Goal: Information Seeking & Learning: Learn about a topic

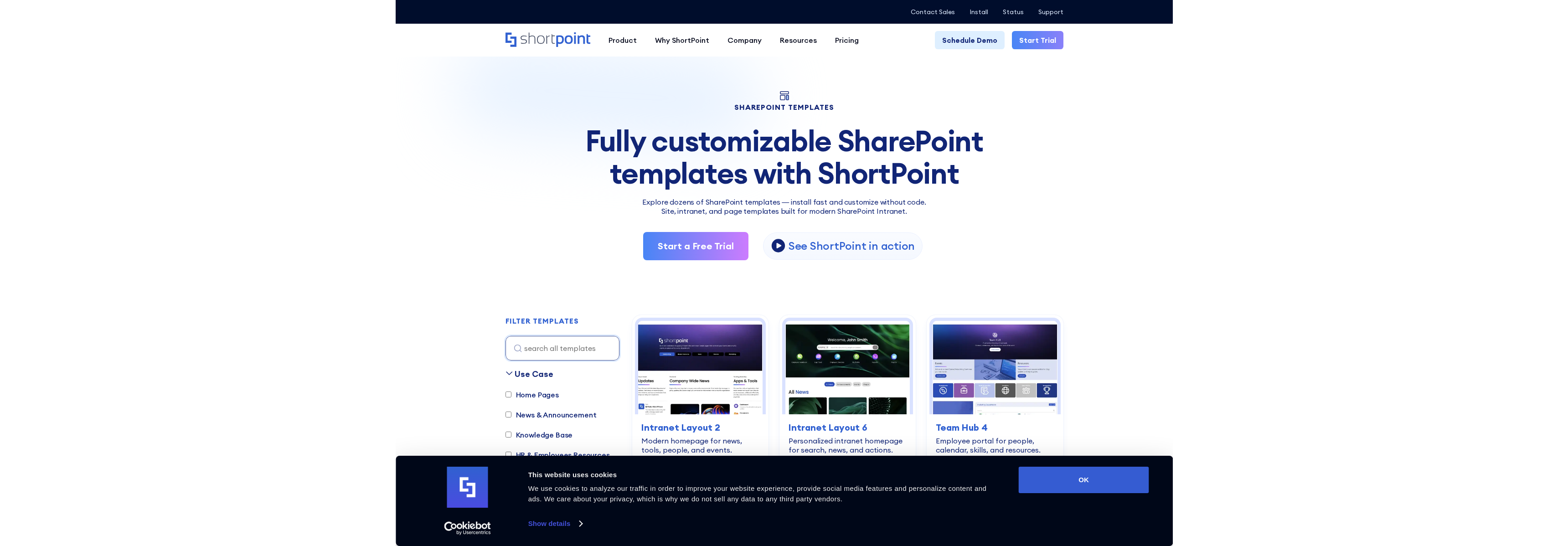
scroll to position [26, 0]
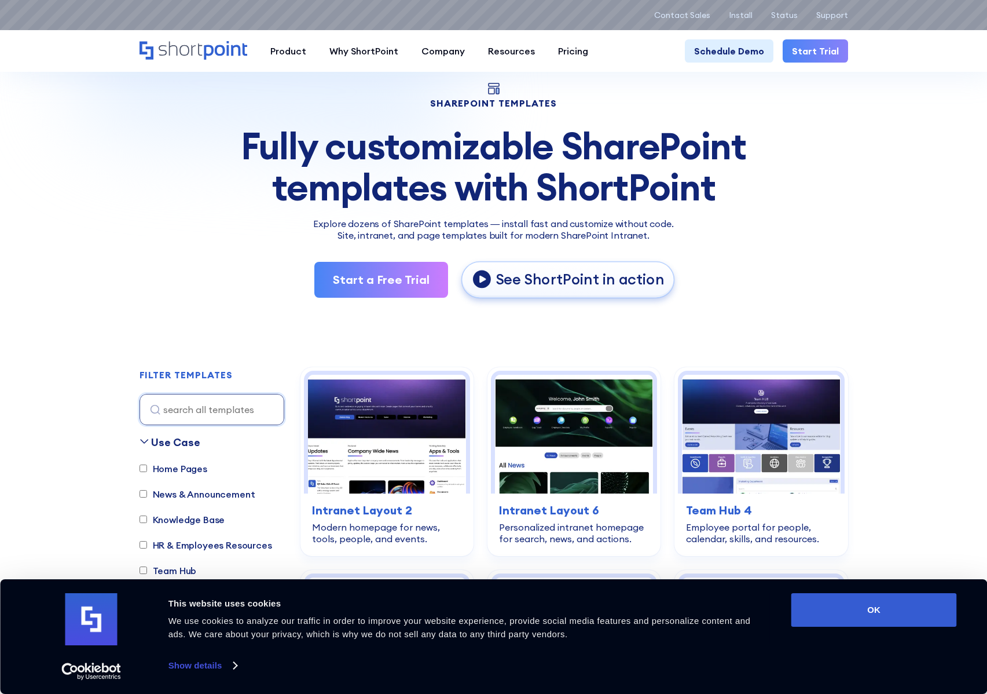
click at [579, 277] on p "See ShortPoint in action" at bounding box center [580, 279] width 169 height 19
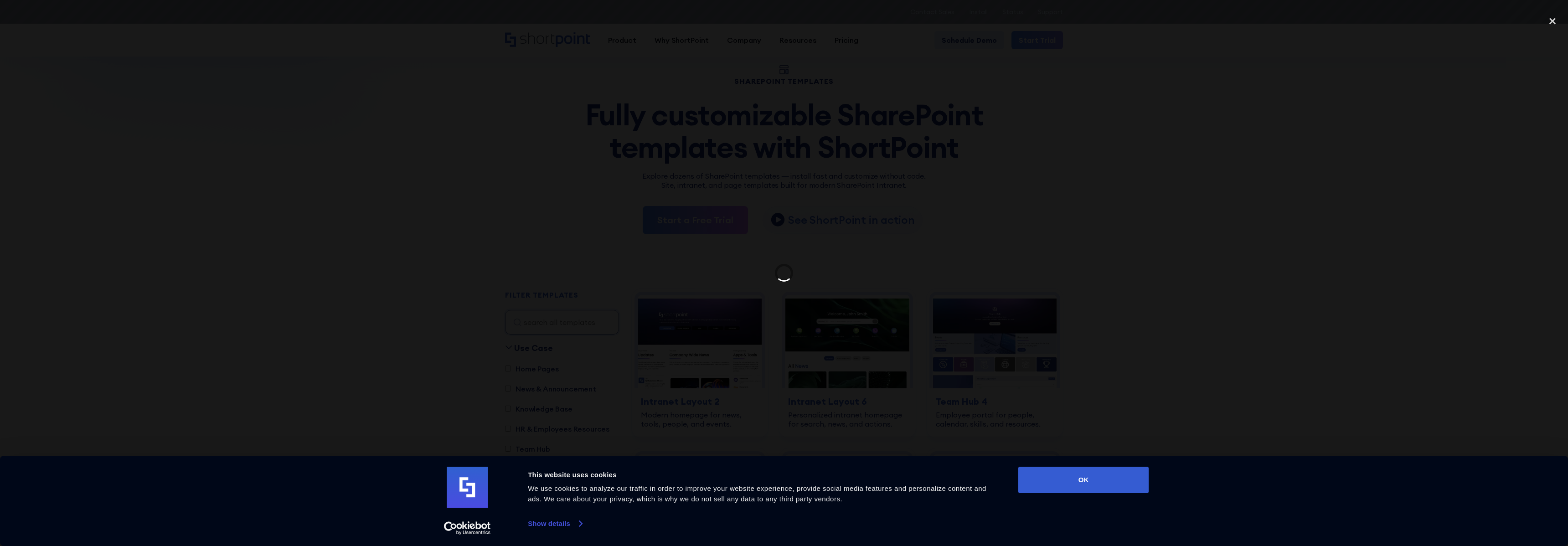
click at [557, 523] on link "Show details" at bounding box center [555, 523] width 54 height 13
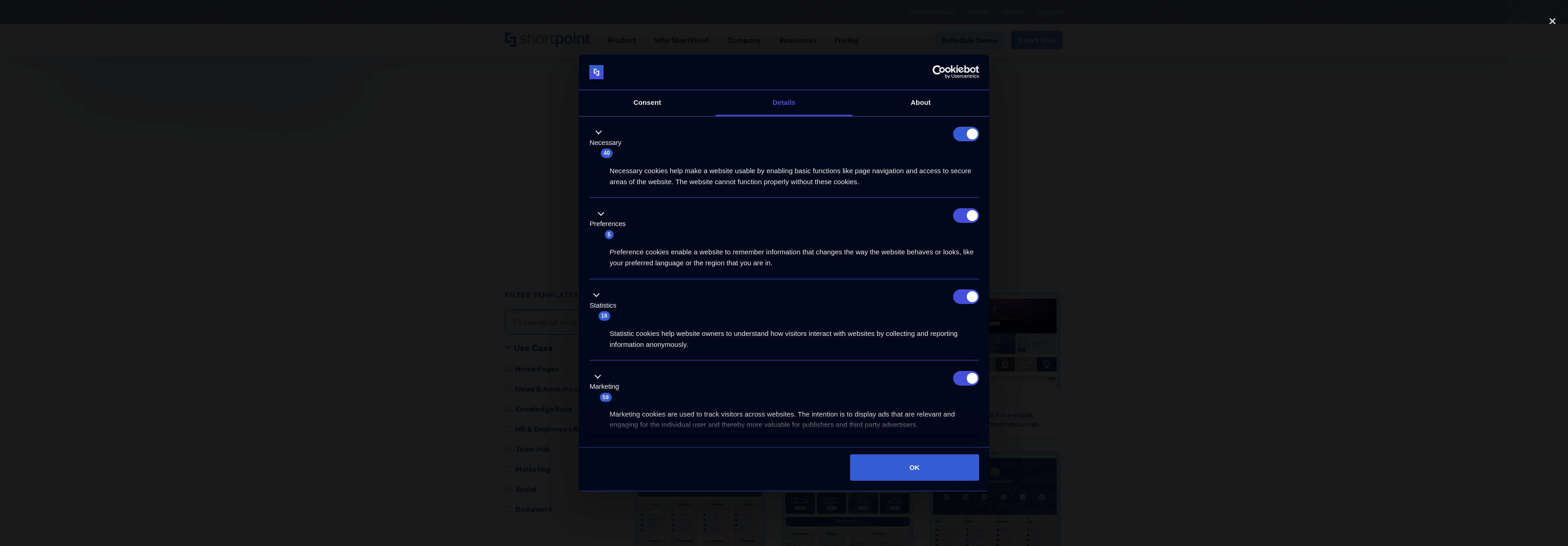
click at [777, 138] on form at bounding box center [966, 134] width 26 height 15
click at [777, 212] on input "Preferences" at bounding box center [966, 216] width 26 height 15
checkbox input "false"
click at [777, 307] on div "Statistics 16" at bounding box center [784, 305] width 390 height 32
click at [777, 304] on input "Statistics" at bounding box center [966, 297] width 26 height 15
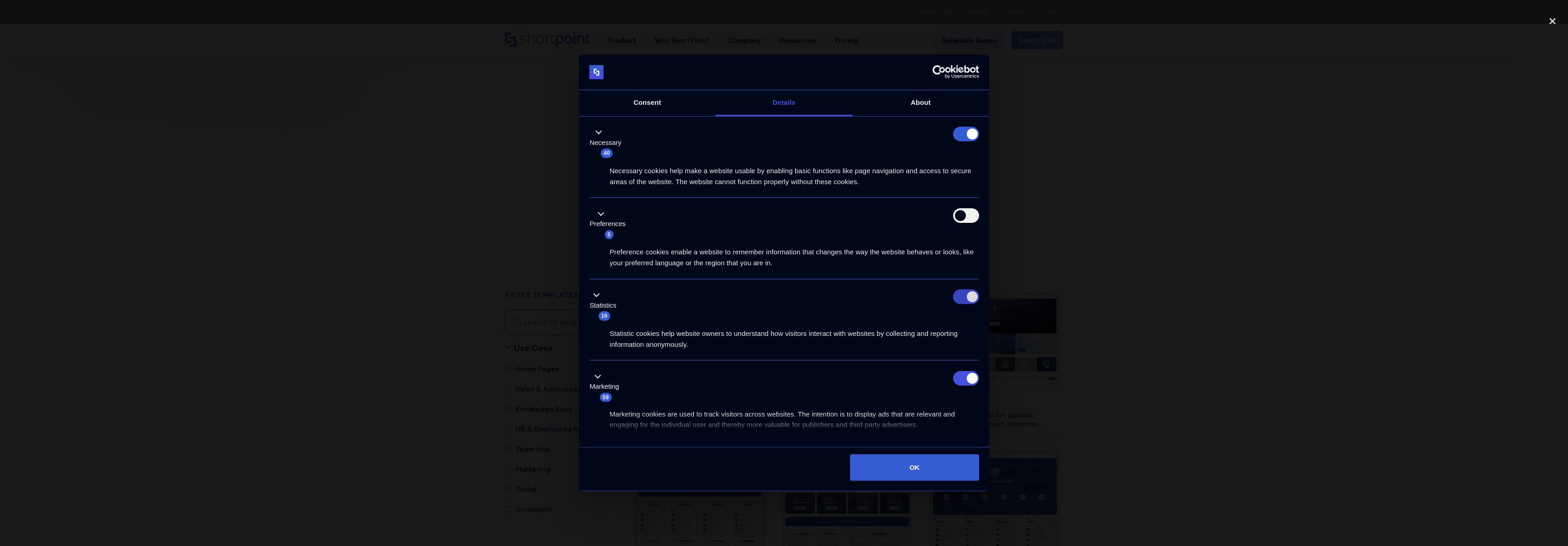
checkbox input "false"
click at [777, 379] on input "Marketing" at bounding box center [966, 378] width 26 height 15
checkbox input "false"
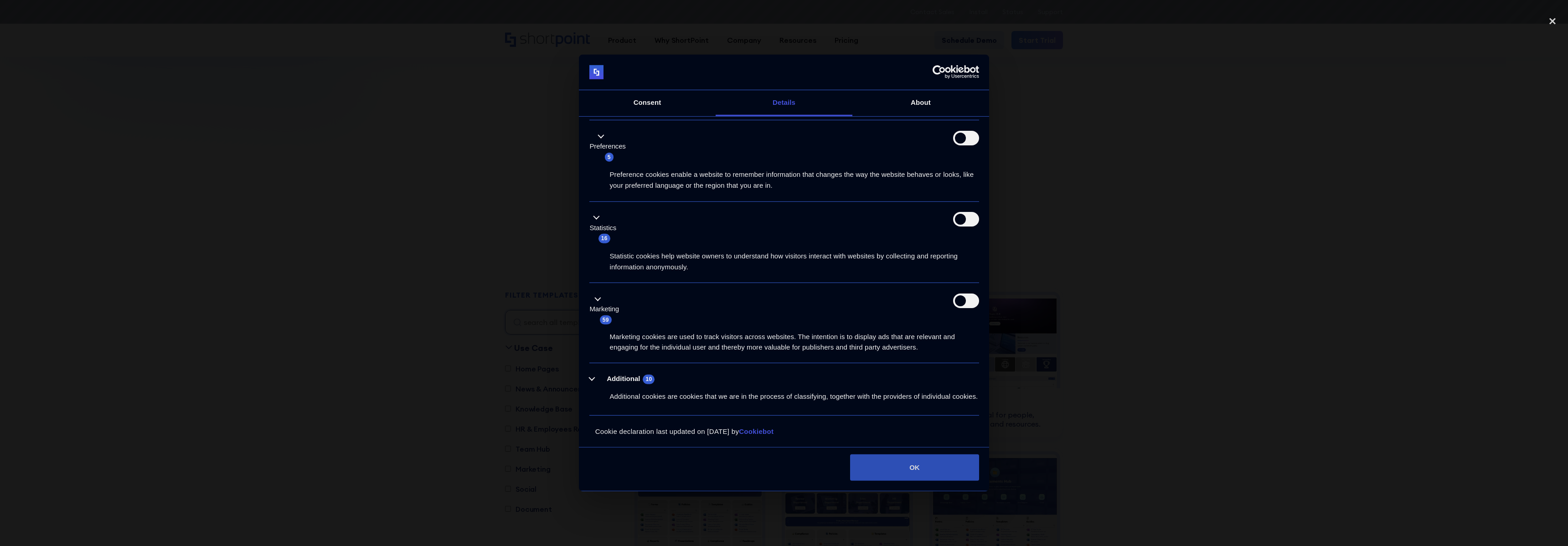
click at [777, 468] on button "OK" at bounding box center [914, 467] width 128 height 27
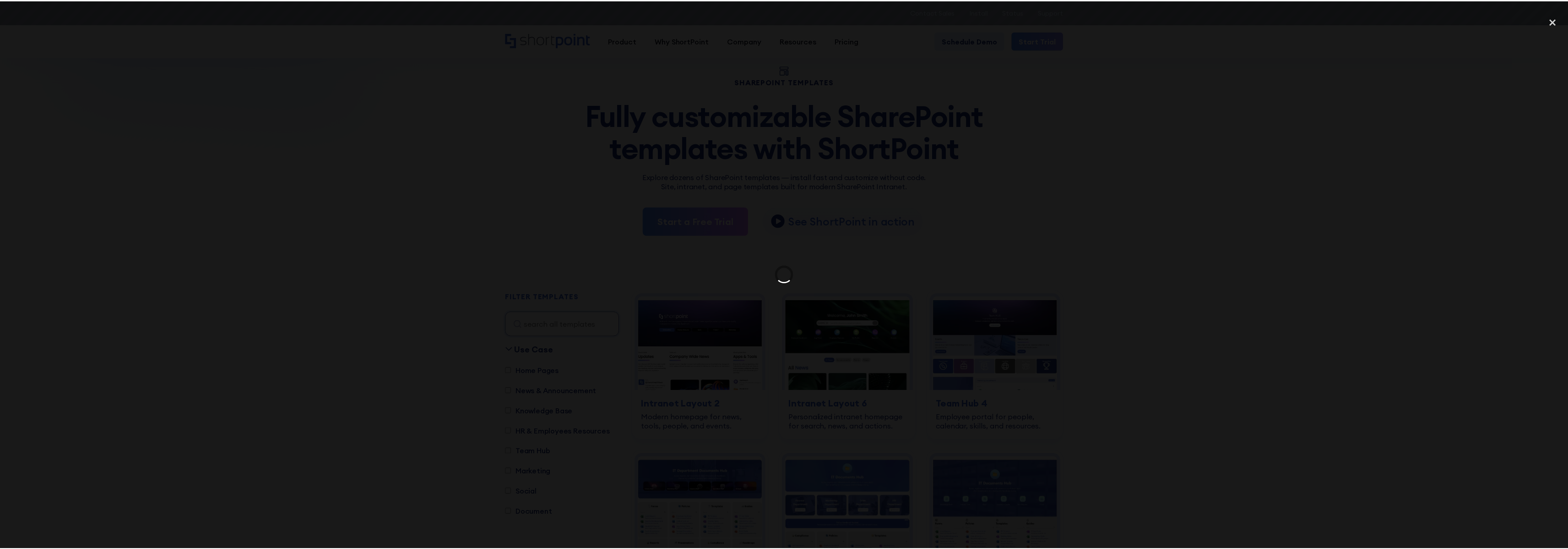
scroll to position [0, 0]
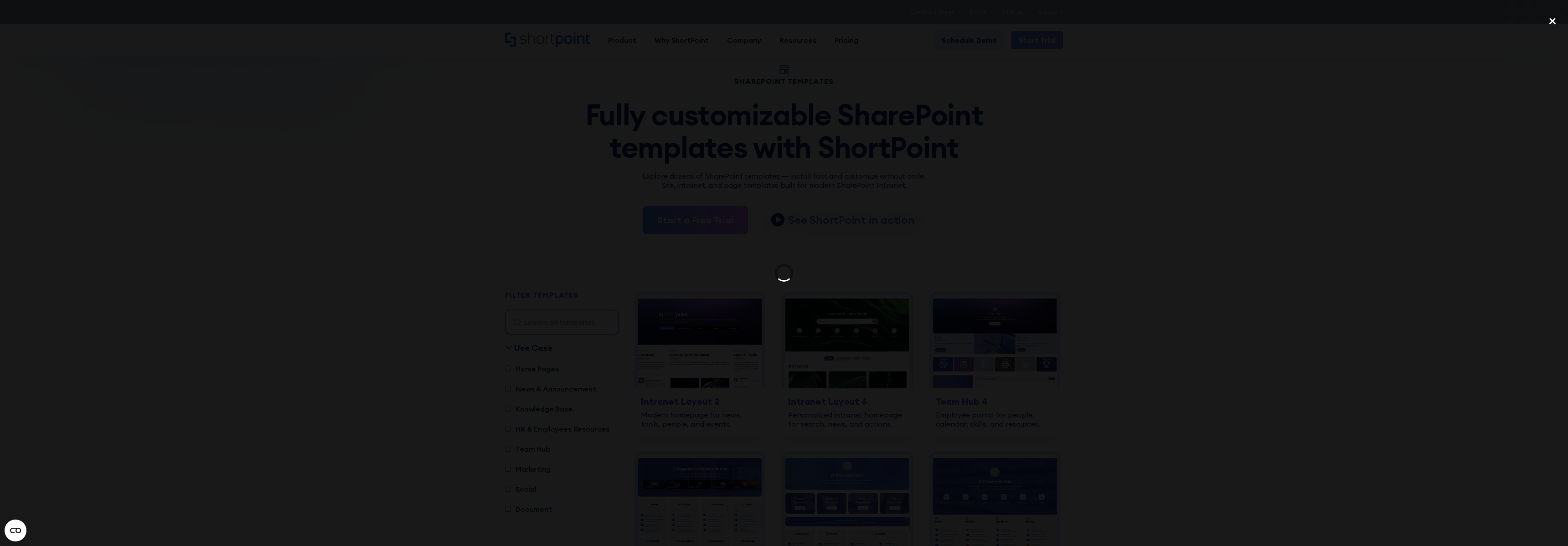
click at [777, 20] on div "close lightbox" at bounding box center [1552, 20] width 31 height 20
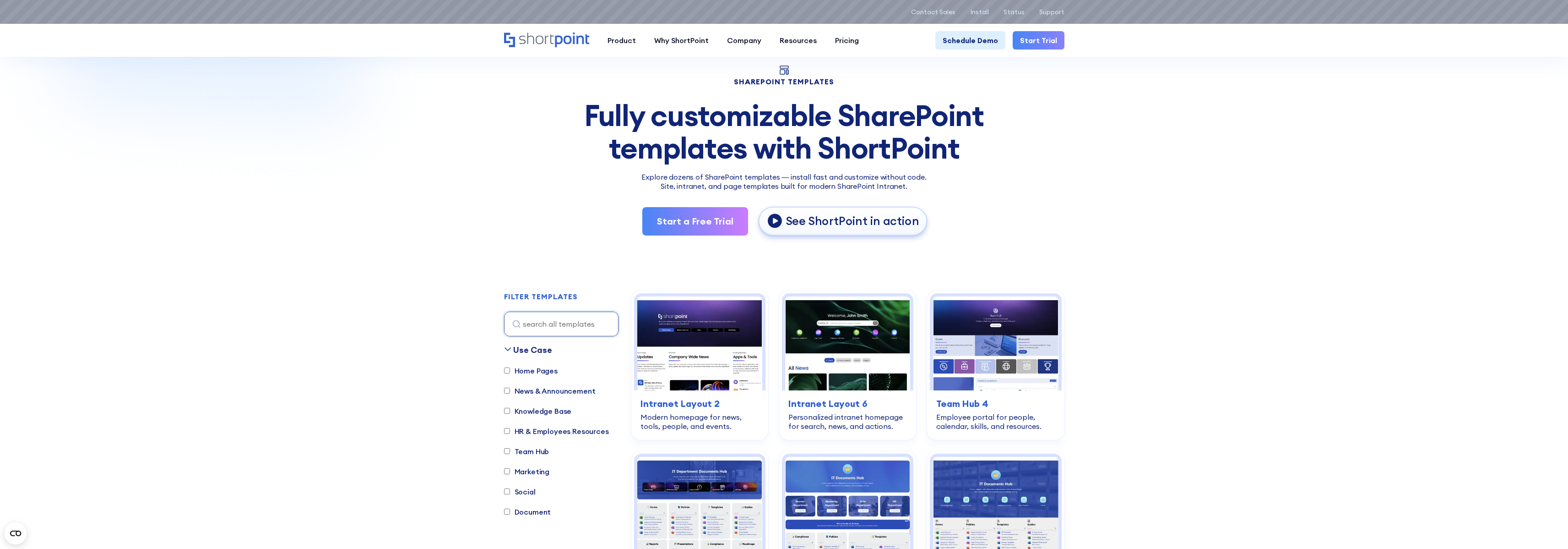
click at [780, 222] on p "See ShortPoint in action" at bounding box center [852, 221] width 134 height 15
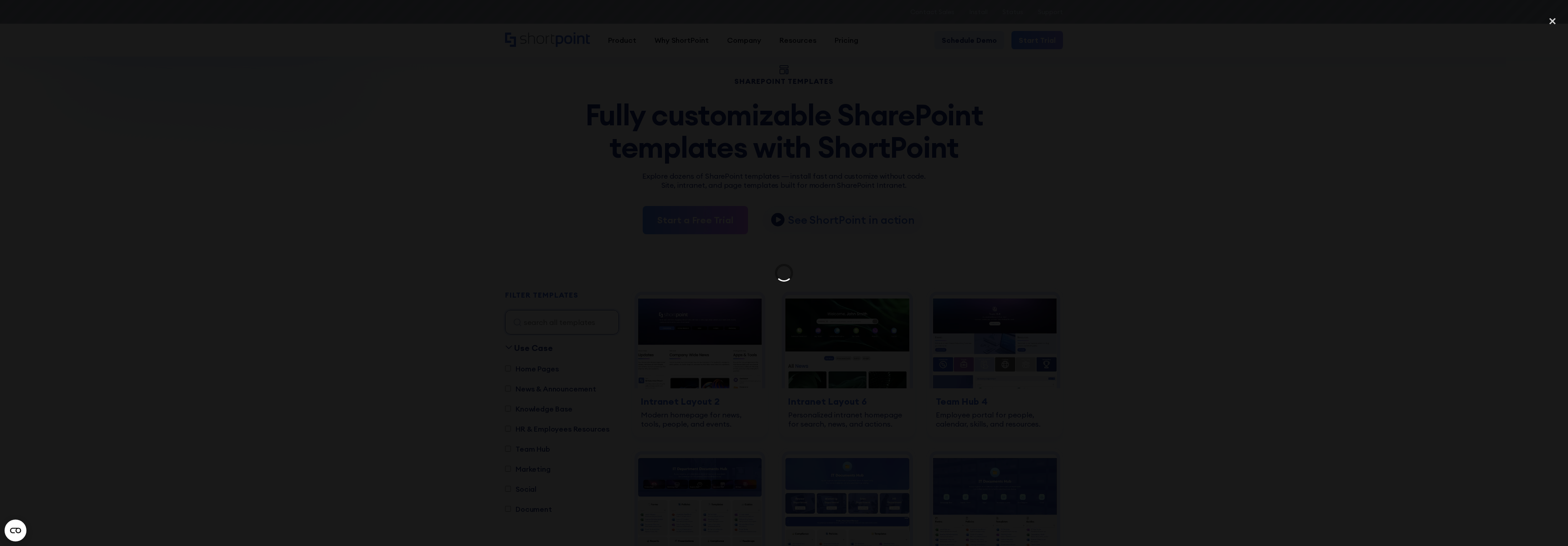
click at [674, 303] on div at bounding box center [784, 273] width 1568 height 524
click at [777, 20] on div "close lightbox" at bounding box center [1552, 20] width 31 height 20
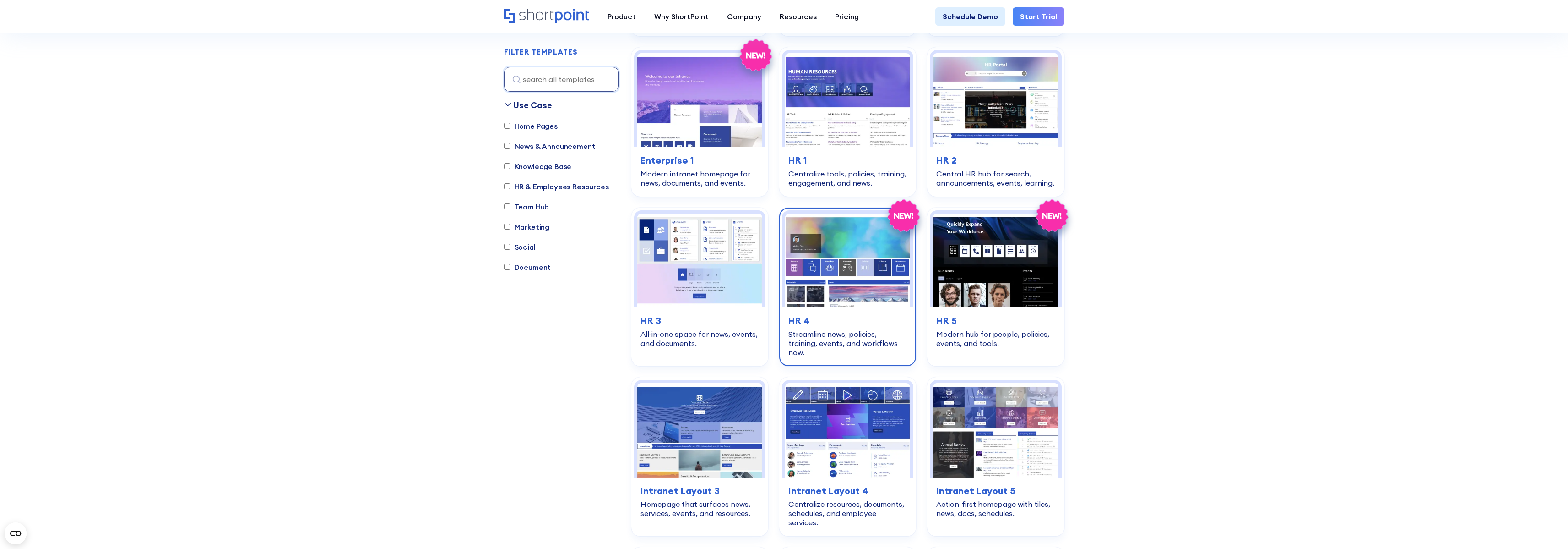
scroll to position [1032, 0]
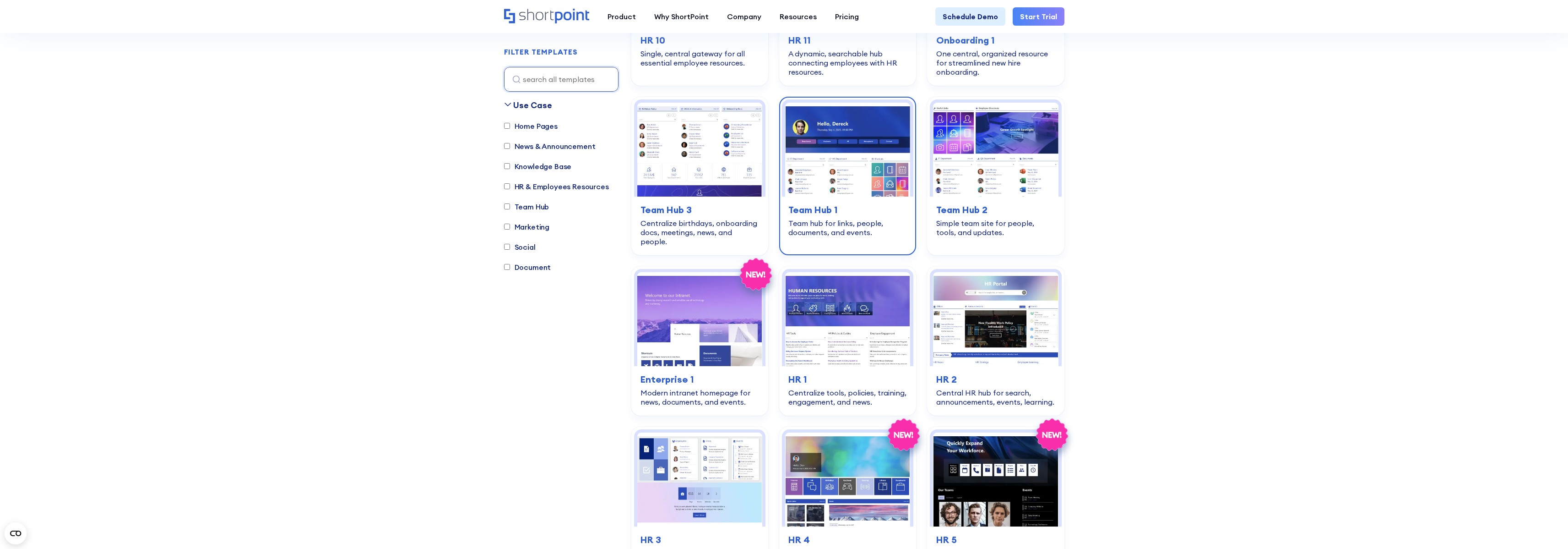
click at [780, 213] on h3 "Team Hub 1" at bounding box center [848, 210] width 119 height 13
